Goal: Navigation & Orientation: Find specific page/section

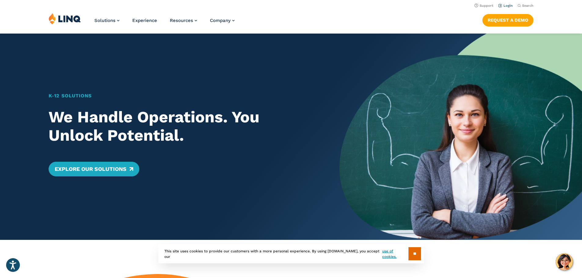
click at [502, 4] on link "Login" at bounding box center [505, 6] width 14 height 4
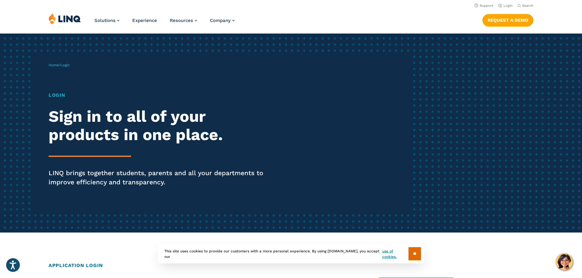
click at [69, 131] on h2 "Sign in to all of your products in one place." at bounding box center [161, 126] width 224 height 37
click at [56, 95] on h1 "Login" at bounding box center [161, 95] width 224 height 7
click at [66, 66] on span "Login" at bounding box center [64, 65] width 9 height 4
click at [66, 19] on img at bounding box center [65, 19] width 32 height 12
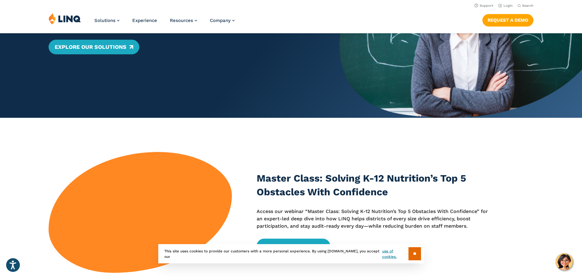
scroll to position [92, 0]
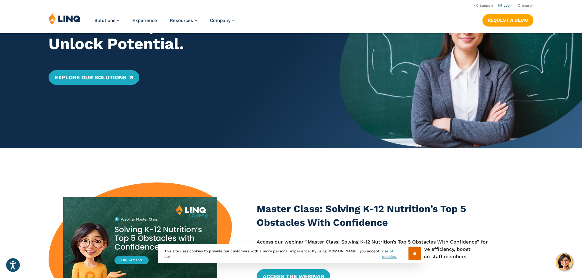
click at [508, 5] on link "Login" at bounding box center [505, 6] width 14 height 4
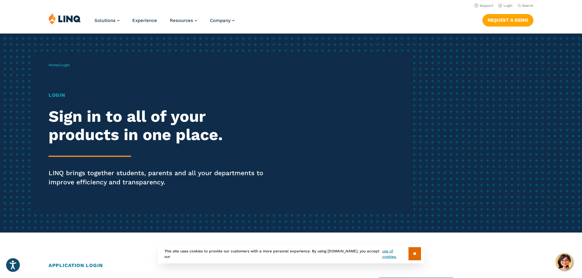
click at [53, 98] on h1 "Login" at bounding box center [161, 95] width 224 height 7
click at [53, 93] on h1 "Login" at bounding box center [161, 95] width 224 height 7
click at [67, 67] on span "Login" at bounding box center [64, 65] width 9 height 4
click at [67, 65] on span "Login" at bounding box center [64, 65] width 9 height 4
click at [121, 180] on p "LINQ brings together students, parents and all your departments to improve effi…" at bounding box center [161, 178] width 224 height 18
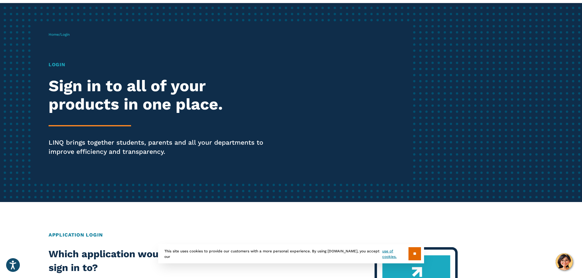
scroll to position [214, 0]
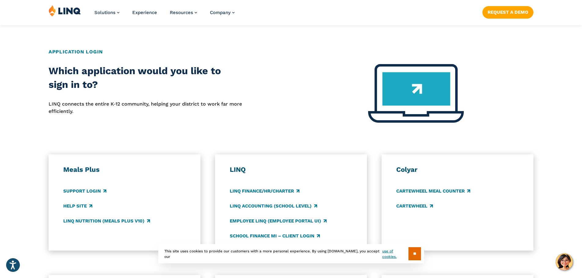
click at [71, 53] on h2 "Application Login" at bounding box center [291, 51] width 485 height 7
click at [436, 91] on img at bounding box center [416, 93] width 96 height 59
click at [407, 91] on img at bounding box center [416, 93] width 96 height 59
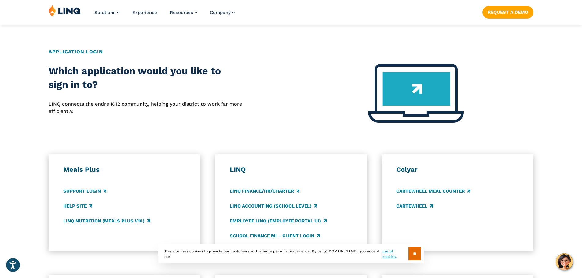
click at [398, 90] on img at bounding box center [416, 93] width 96 height 59
click at [257, 205] on link "LINQ Accounting (school level)" at bounding box center [273, 206] width 87 height 7
click at [255, 235] on link "School Finance MI – Client Login" at bounding box center [275, 236] width 90 height 7
click at [74, 170] on h3 "Meals Plus" at bounding box center [124, 170] width 123 height 9
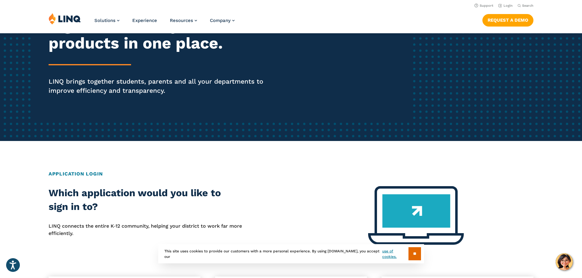
scroll to position [0, 0]
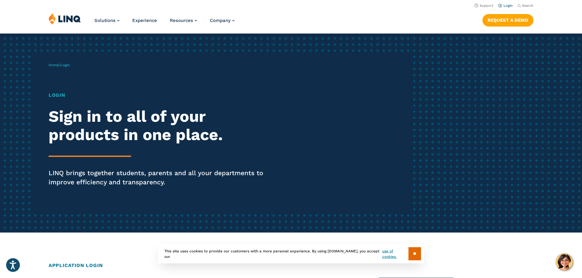
click at [504, 5] on link "Login" at bounding box center [505, 6] width 14 height 4
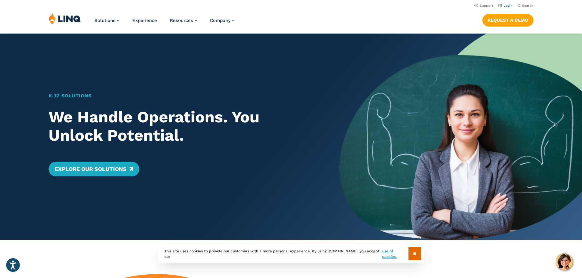
click at [500, 5] on link "Login" at bounding box center [505, 6] width 14 height 4
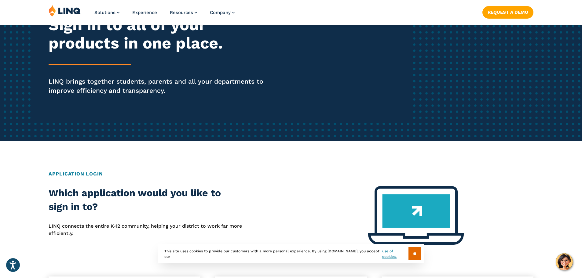
scroll to position [244, 0]
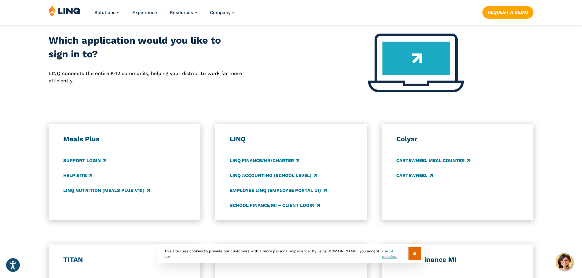
click at [412, 53] on img at bounding box center [416, 63] width 96 height 59
click at [89, 162] on link "Support Login" at bounding box center [84, 160] width 43 height 7
